Goal: Download file/media

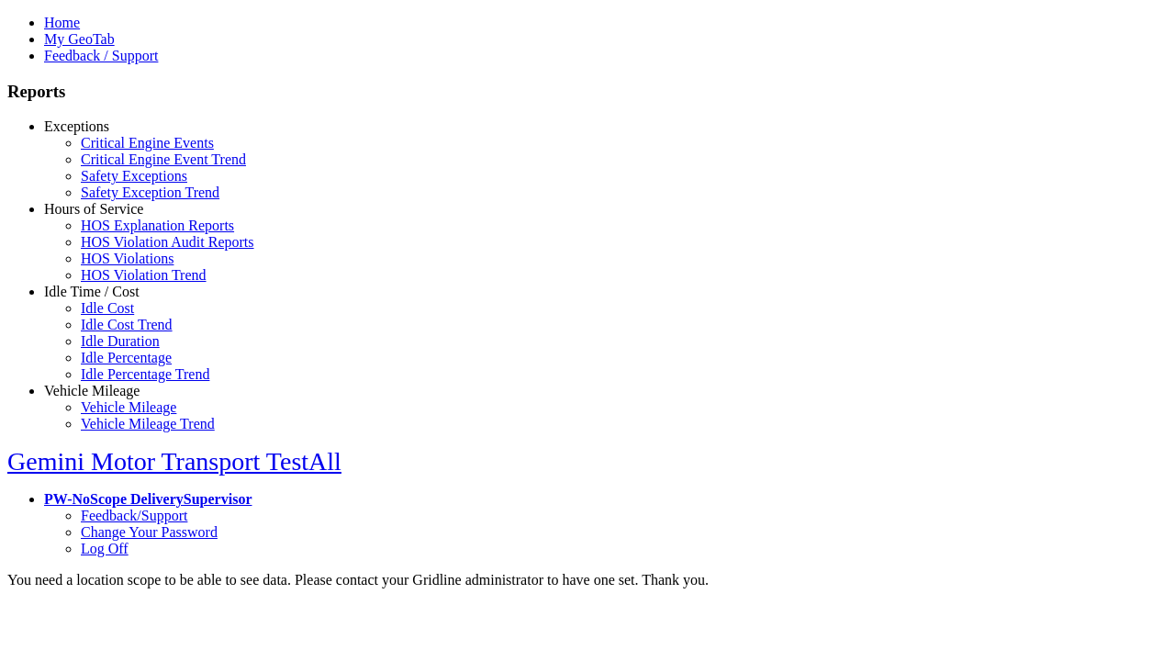
click at [106, 134] on link "Exceptions" at bounding box center [76, 126] width 65 height 16
click at [119, 150] on link "Critical Engine Events" at bounding box center [147, 143] width 133 height 16
click at [1078, 650] on button "Download Data" at bounding box center [1118, 663] width 98 height 27
